Goal: Navigation & Orientation: Find specific page/section

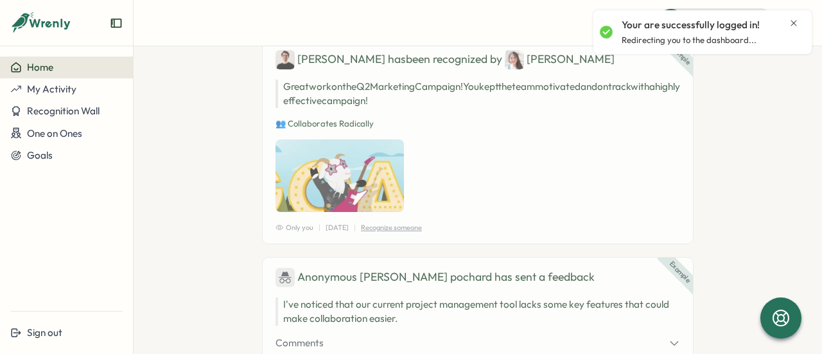
scroll to position [90, 0]
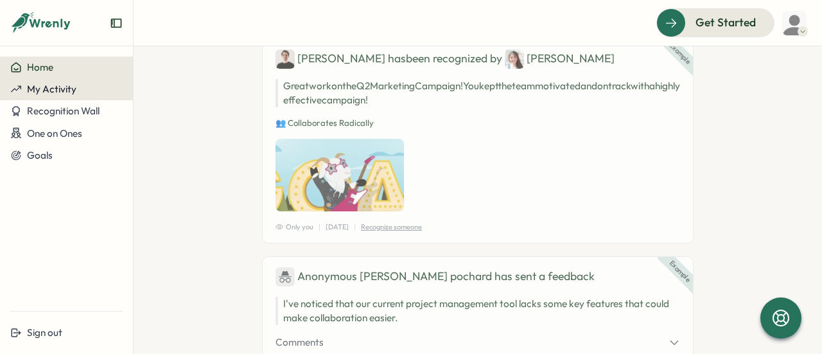
click at [81, 90] on div "My Activity" at bounding box center [66, 89] width 112 height 12
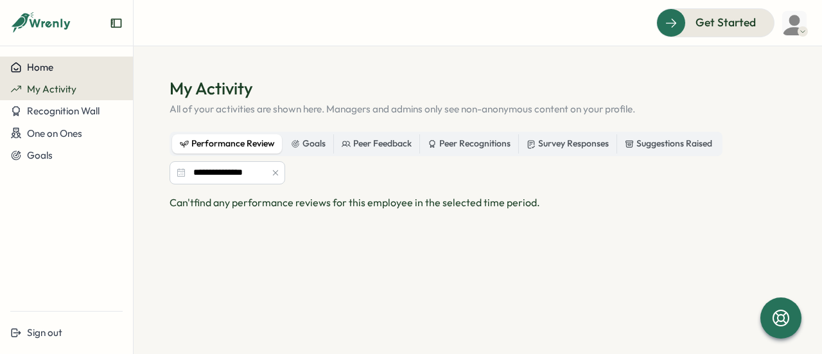
click at [95, 74] on button "Home" at bounding box center [66, 68] width 133 height 22
